Goal: Information Seeking & Learning: Learn about a topic

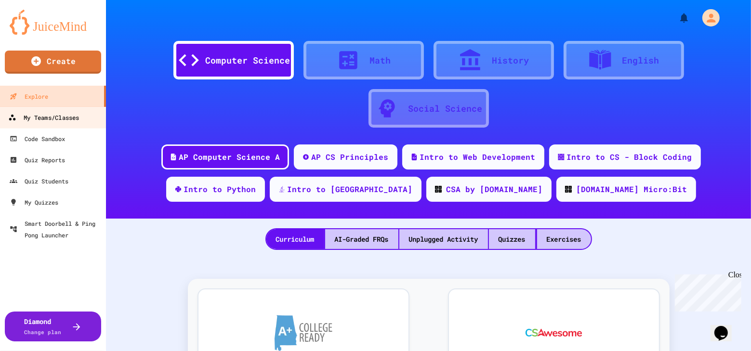
click at [41, 119] on div "My Teams/Classes" at bounding box center [43, 118] width 71 height 12
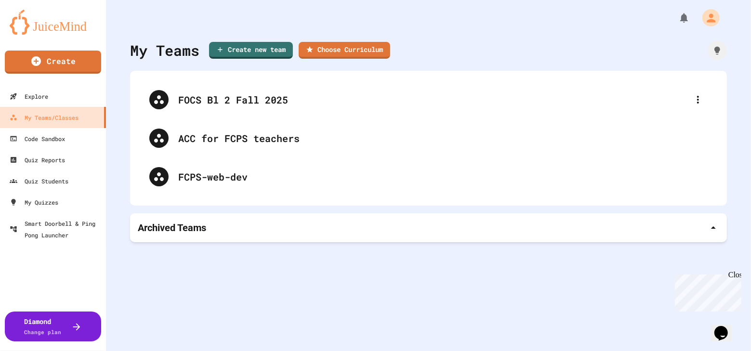
click at [230, 227] on div "Archived Teams" at bounding box center [428, 227] width 581 height 13
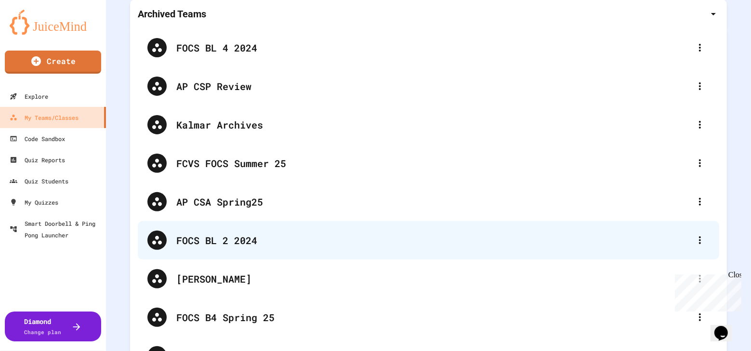
scroll to position [263, 0]
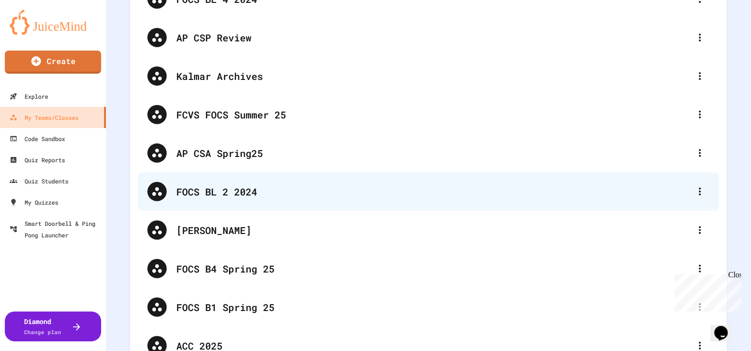
click at [248, 198] on div "FOCS BL 2 2024" at bounding box center [433, 191] width 514 height 14
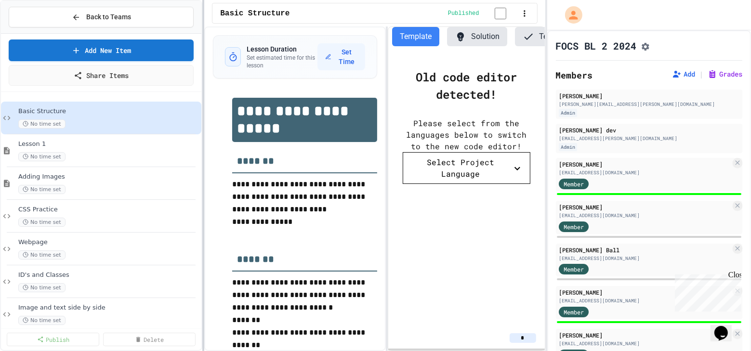
click at [202, 157] on div at bounding box center [203, 175] width 2 height 351
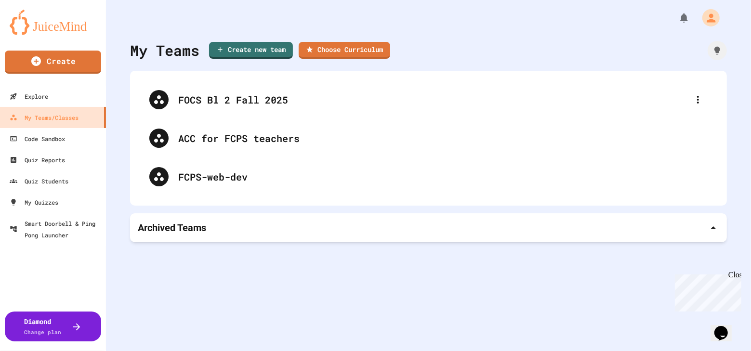
click at [168, 230] on p "Archived Teams" at bounding box center [172, 227] width 68 height 13
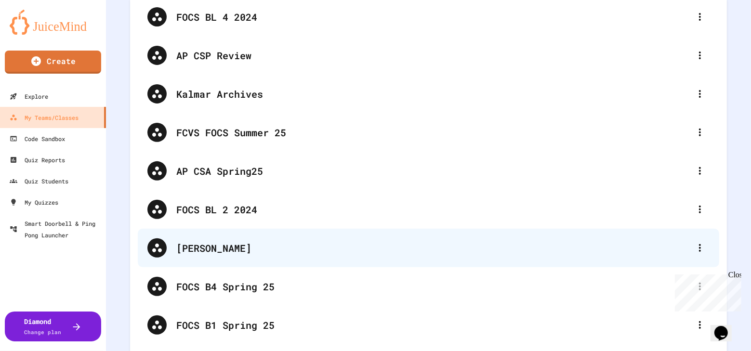
scroll to position [306, 0]
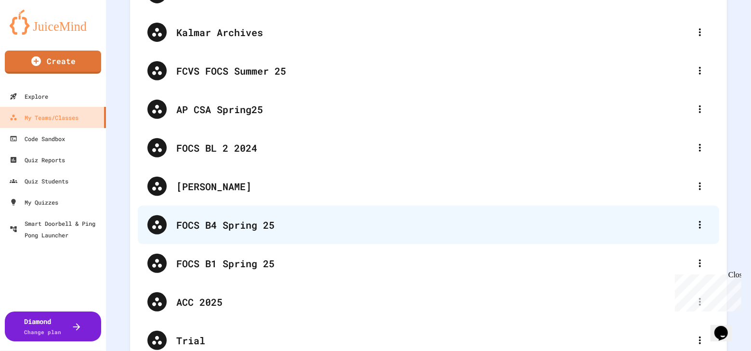
click at [248, 221] on div "FOCS B4 Spring 25" at bounding box center [433, 225] width 514 height 14
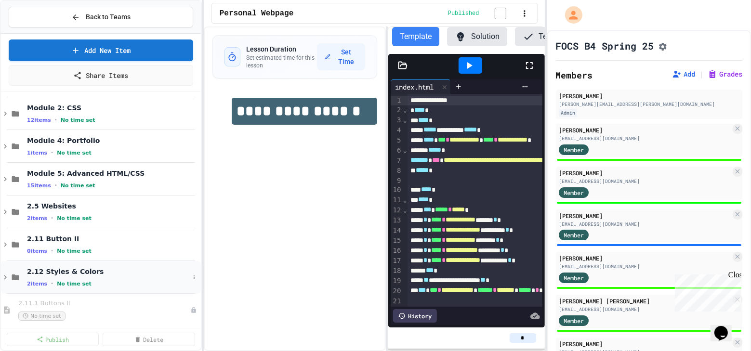
scroll to position [54, 0]
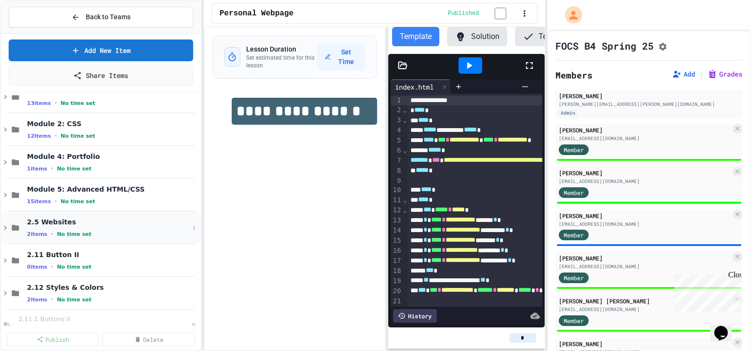
click at [6, 226] on icon at bounding box center [5, 228] width 9 height 9
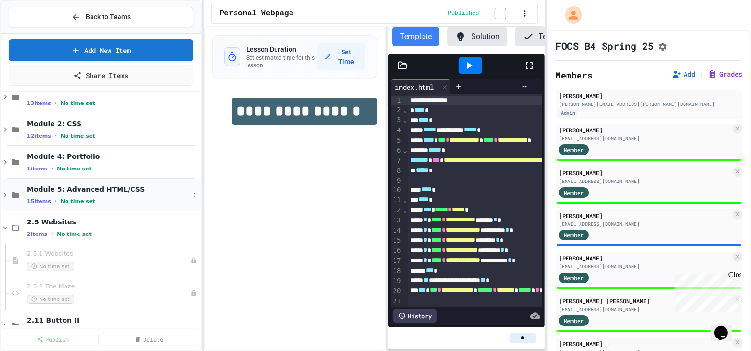
click at [5, 194] on icon at bounding box center [5, 195] width 3 height 4
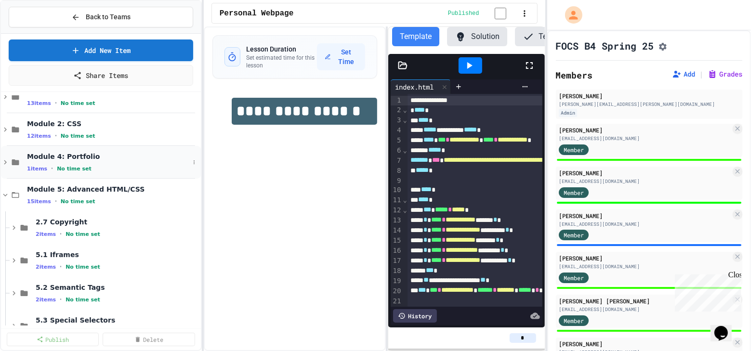
click at [6, 161] on icon at bounding box center [5, 162] width 3 height 4
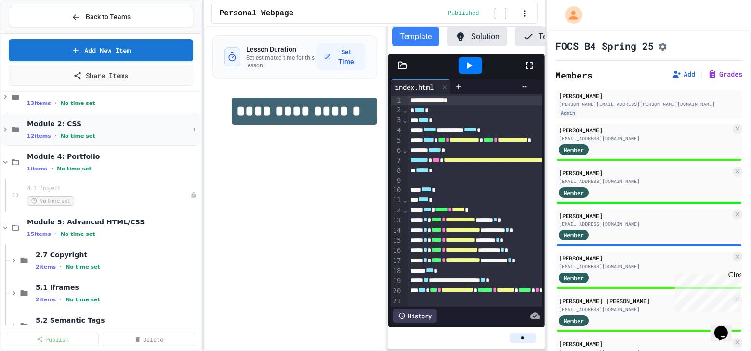
click at [4, 128] on icon at bounding box center [5, 130] width 3 height 4
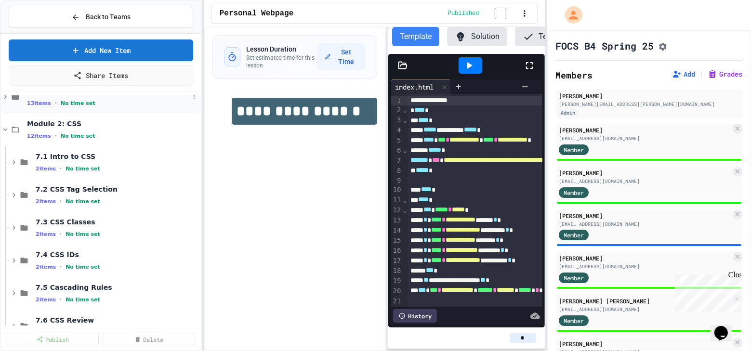
click at [4, 95] on icon at bounding box center [5, 96] width 9 height 9
click at [12, 127] on icon at bounding box center [14, 129] width 9 height 9
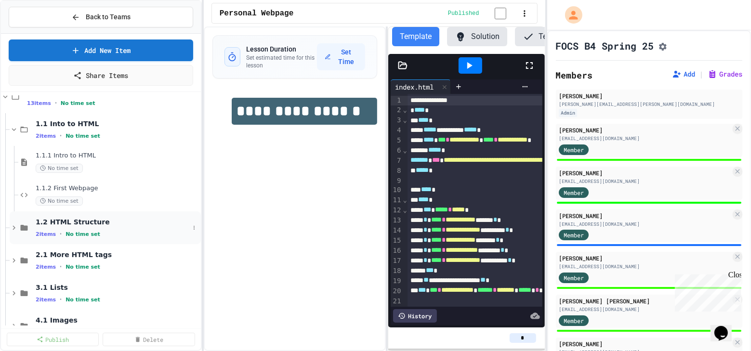
click at [14, 225] on icon at bounding box center [14, 228] width 9 height 9
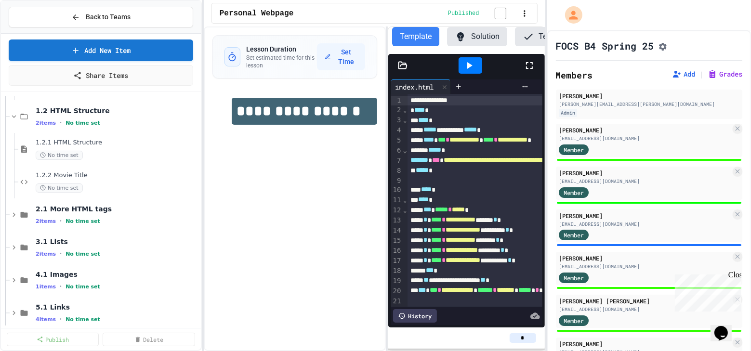
scroll to position [185, 0]
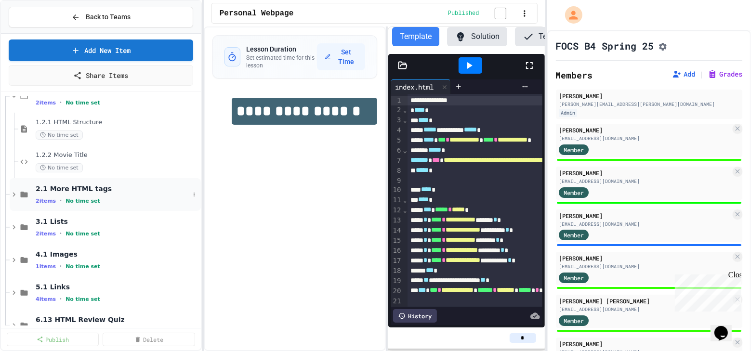
click at [12, 192] on icon at bounding box center [14, 194] width 9 height 9
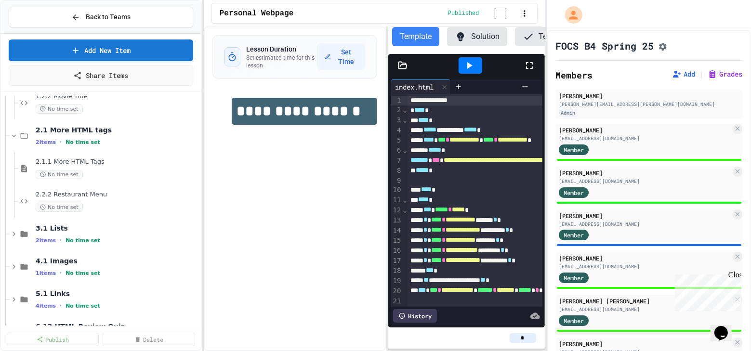
scroll to position [273, 0]
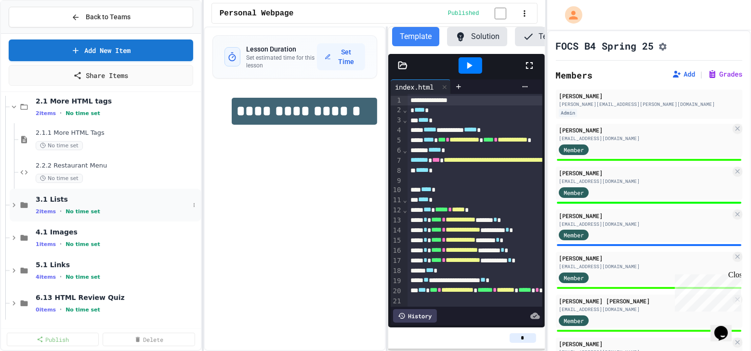
click at [14, 202] on icon at bounding box center [14, 205] width 9 height 9
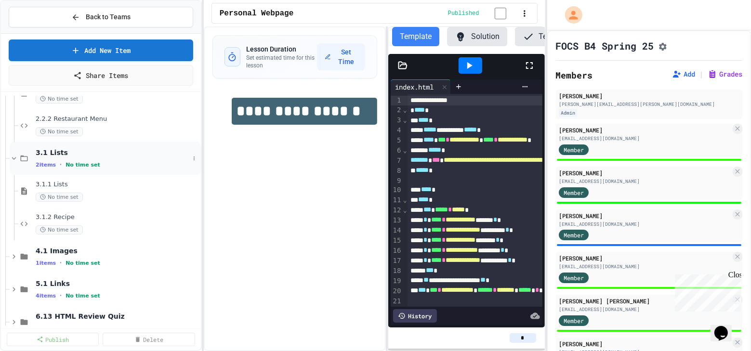
scroll to position [405, 0]
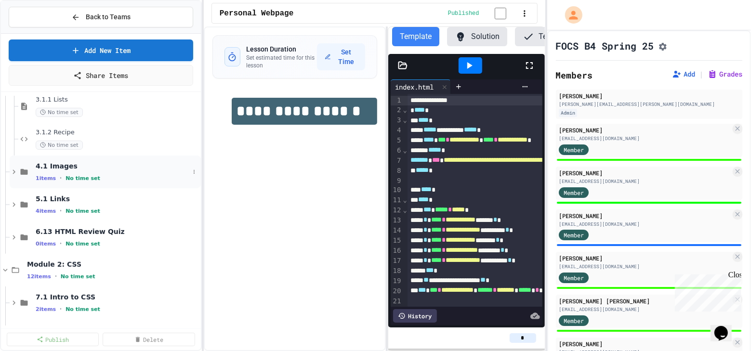
click at [13, 170] on icon at bounding box center [14, 172] width 9 height 9
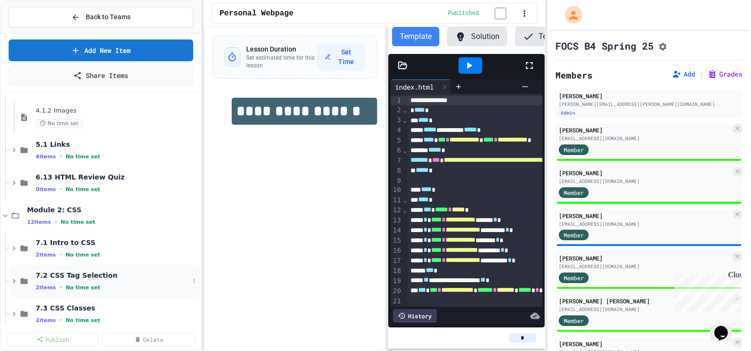
scroll to position [448, 0]
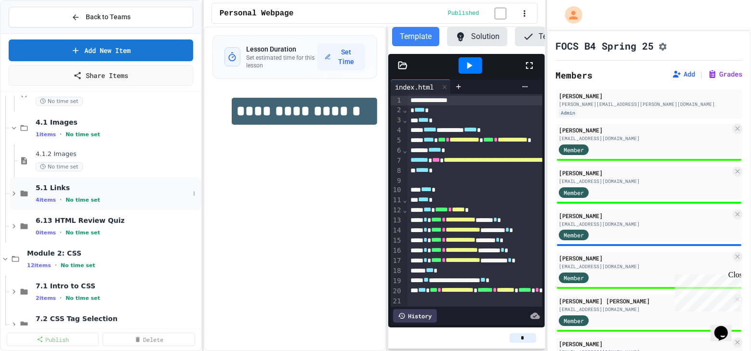
click at [13, 193] on icon at bounding box center [14, 193] width 9 height 9
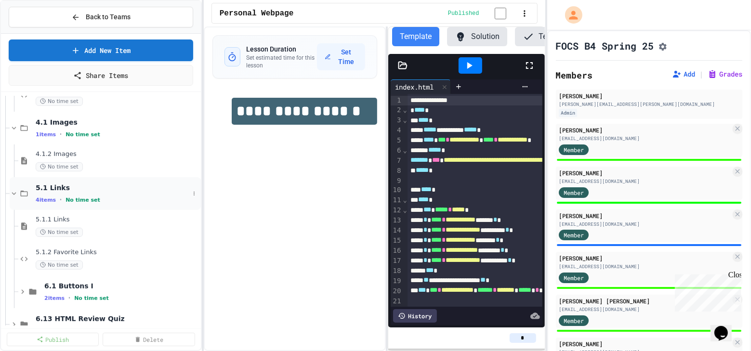
scroll to position [579, 0]
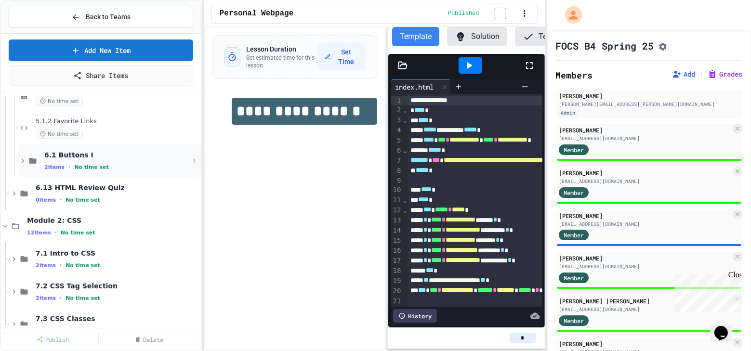
click at [23, 161] on icon at bounding box center [22, 161] width 9 height 9
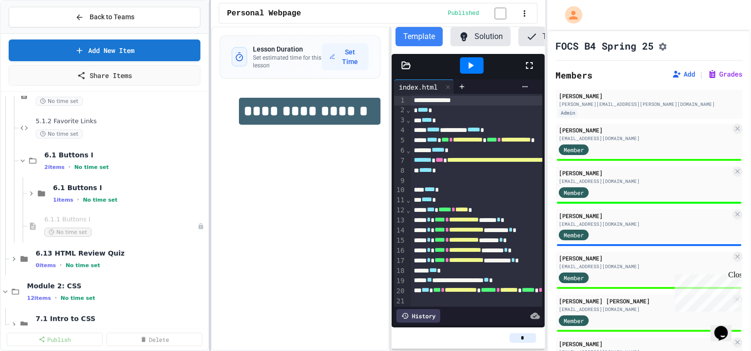
click at [210, 152] on div at bounding box center [210, 175] width 2 height 351
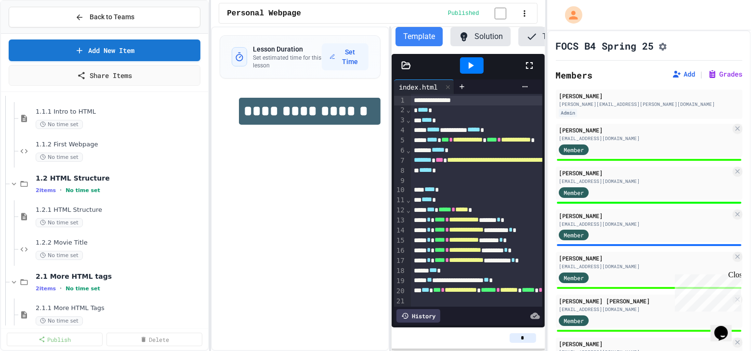
scroll to position [0, 0]
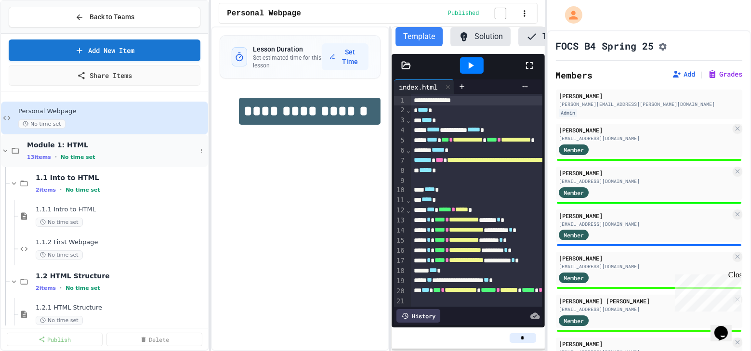
click at [62, 146] on span "Module 1: HTML" at bounding box center [112, 145] width 170 height 9
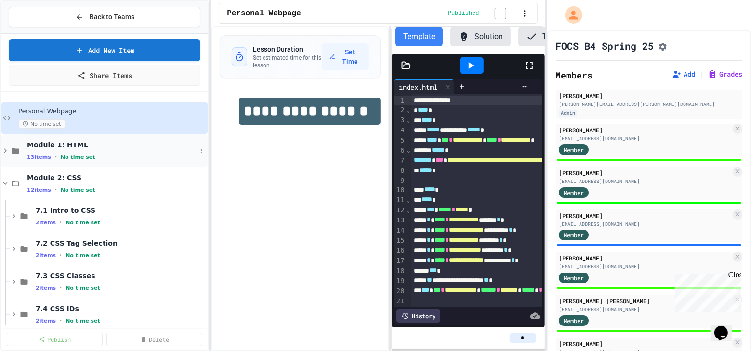
click at [5, 148] on icon at bounding box center [5, 150] width 9 height 9
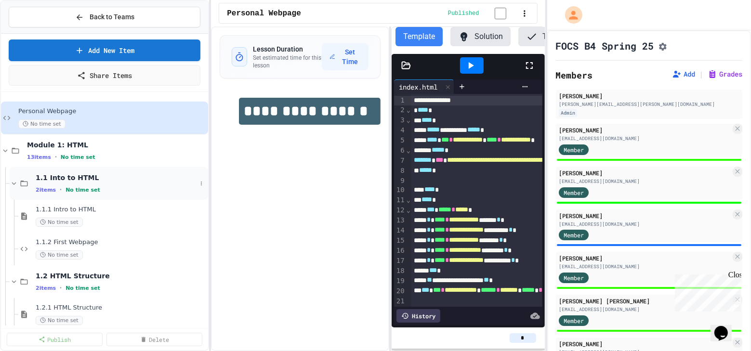
click at [66, 177] on span "1.1 Into to HTML" at bounding box center [116, 177] width 161 height 9
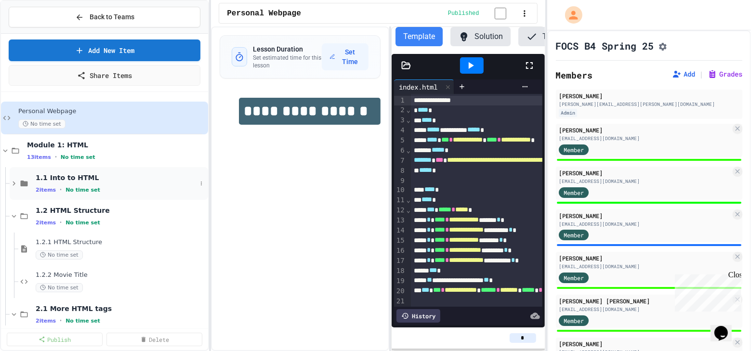
click at [44, 192] on span "2 items" at bounding box center [46, 190] width 20 height 6
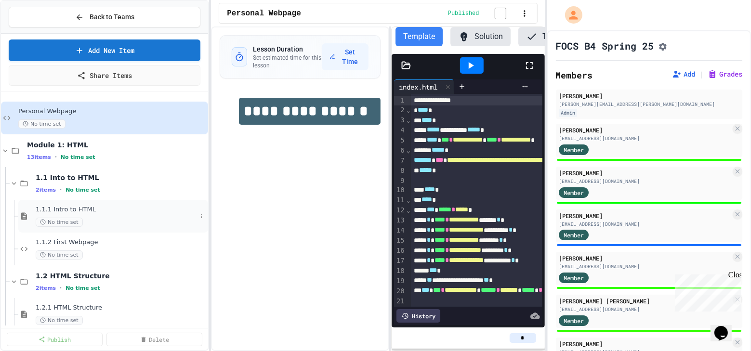
click at [56, 210] on span "1.1.1 Intro to HTML" at bounding box center [116, 210] width 161 height 8
